Goal: Check status: Check status

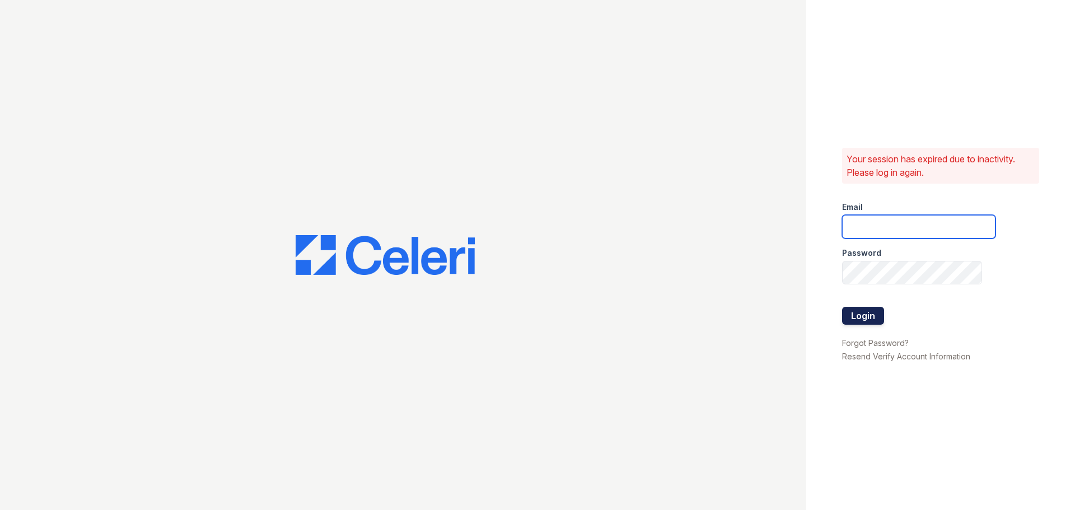
type input "[EMAIL_ADDRESS][PERSON_NAME][DOMAIN_NAME]"
click at [868, 315] on button "Login" at bounding box center [863, 316] width 42 height 18
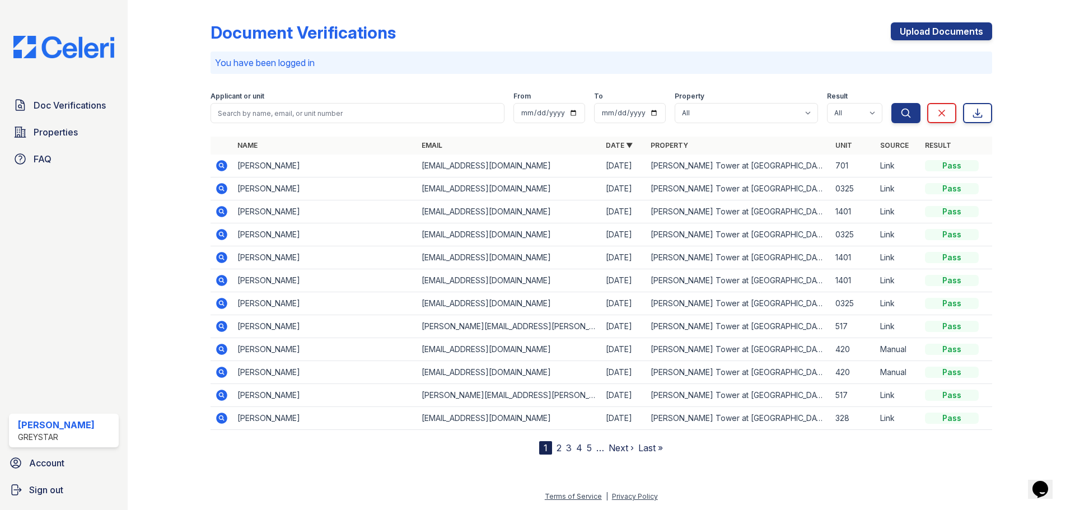
click at [221, 167] on icon at bounding box center [221, 165] width 13 height 13
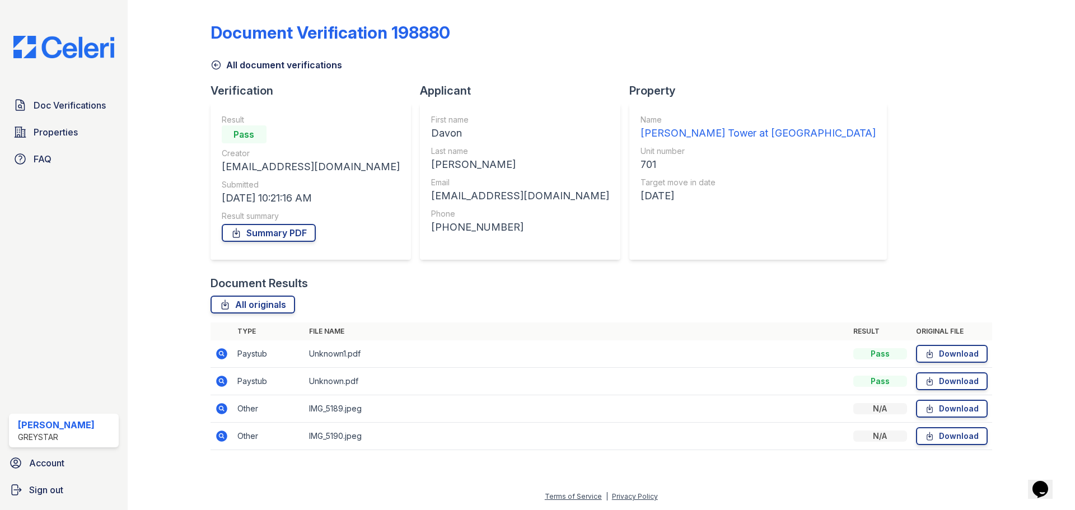
click at [221, 353] on icon at bounding box center [220, 353] width 3 height 3
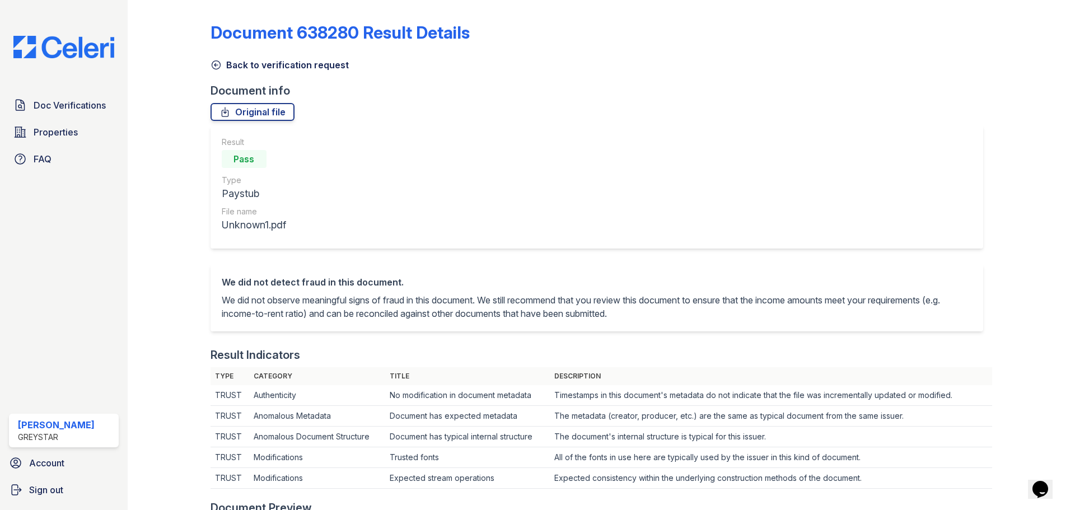
drag, startPoint x: 11, startPoint y: 1, endPoint x: 659, endPoint y: 91, distance: 654.2
click at [620, 100] on div "Document 638280 Result Details Back to verification request Document info Origi…" at bounding box center [602, 517] width 782 height 1026
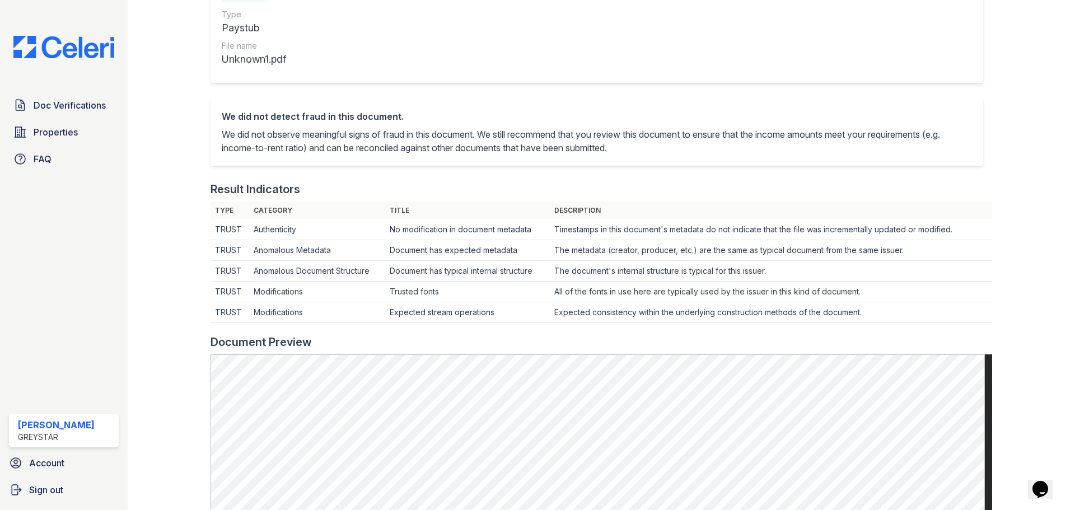
scroll to position [224, 0]
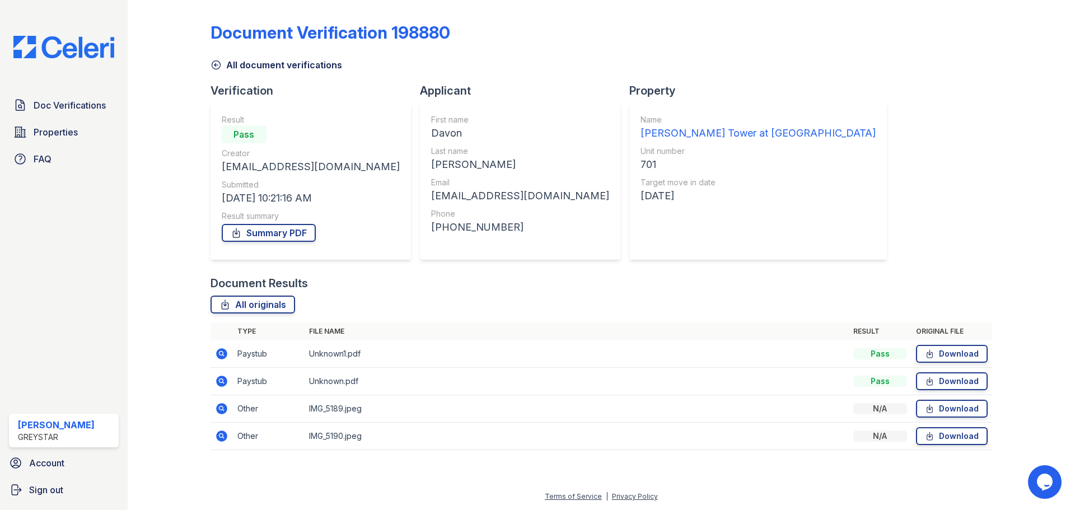
click at [222, 385] on icon at bounding box center [221, 381] width 11 height 11
drag, startPoint x: 929, startPoint y: 353, endPoint x: 937, endPoint y: 367, distance: 15.8
click at [929, 353] on icon at bounding box center [930, 353] width 10 height 11
click at [940, 377] on link "Download" at bounding box center [952, 381] width 72 height 18
click at [941, 408] on link "Download" at bounding box center [952, 409] width 72 height 18
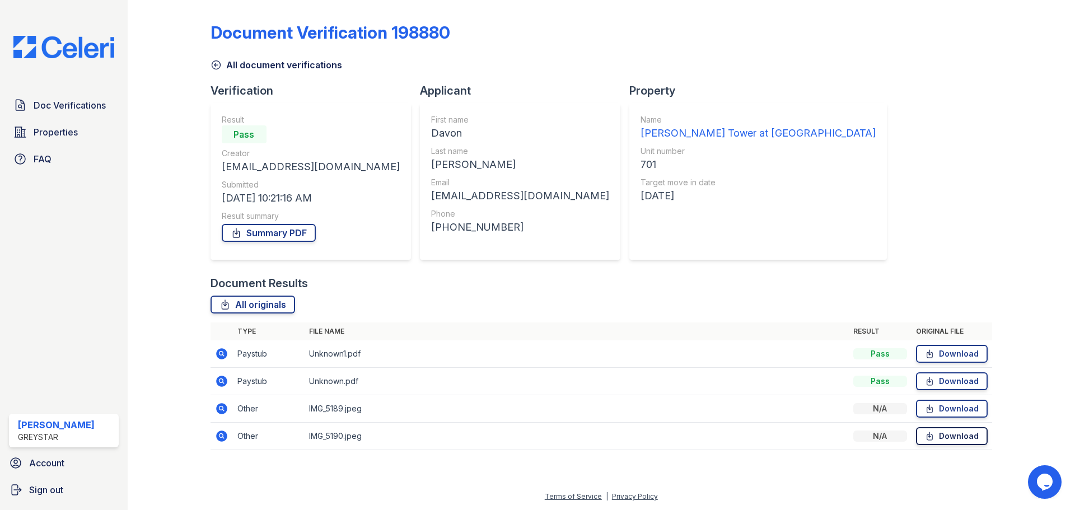
click at [946, 435] on link "Download" at bounding box center [952, 436] width 72 height 18
